Goal: Task Accomplishment & Management: Manage account settings

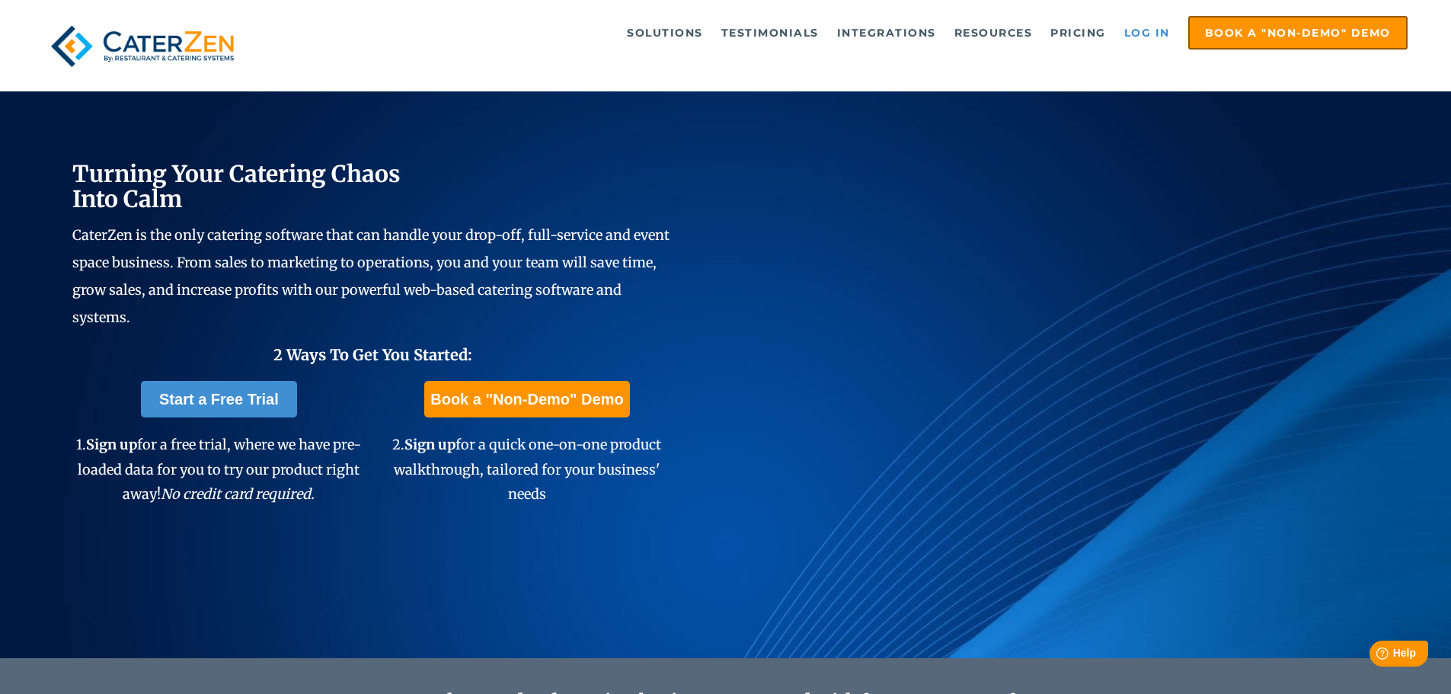
click at [1148, 36] on link "Log in" at bounding box center [1147, 33] width 61 height 30
click at [1150, 33] on link "Log in" at bounding box center [1147, 33] width 61 height 30
click at [1150, 28] on link "Log in" at bounding box center [1147, 33] width 61 height 30
